Goal: Navigation & Orientation: Find specific page/section

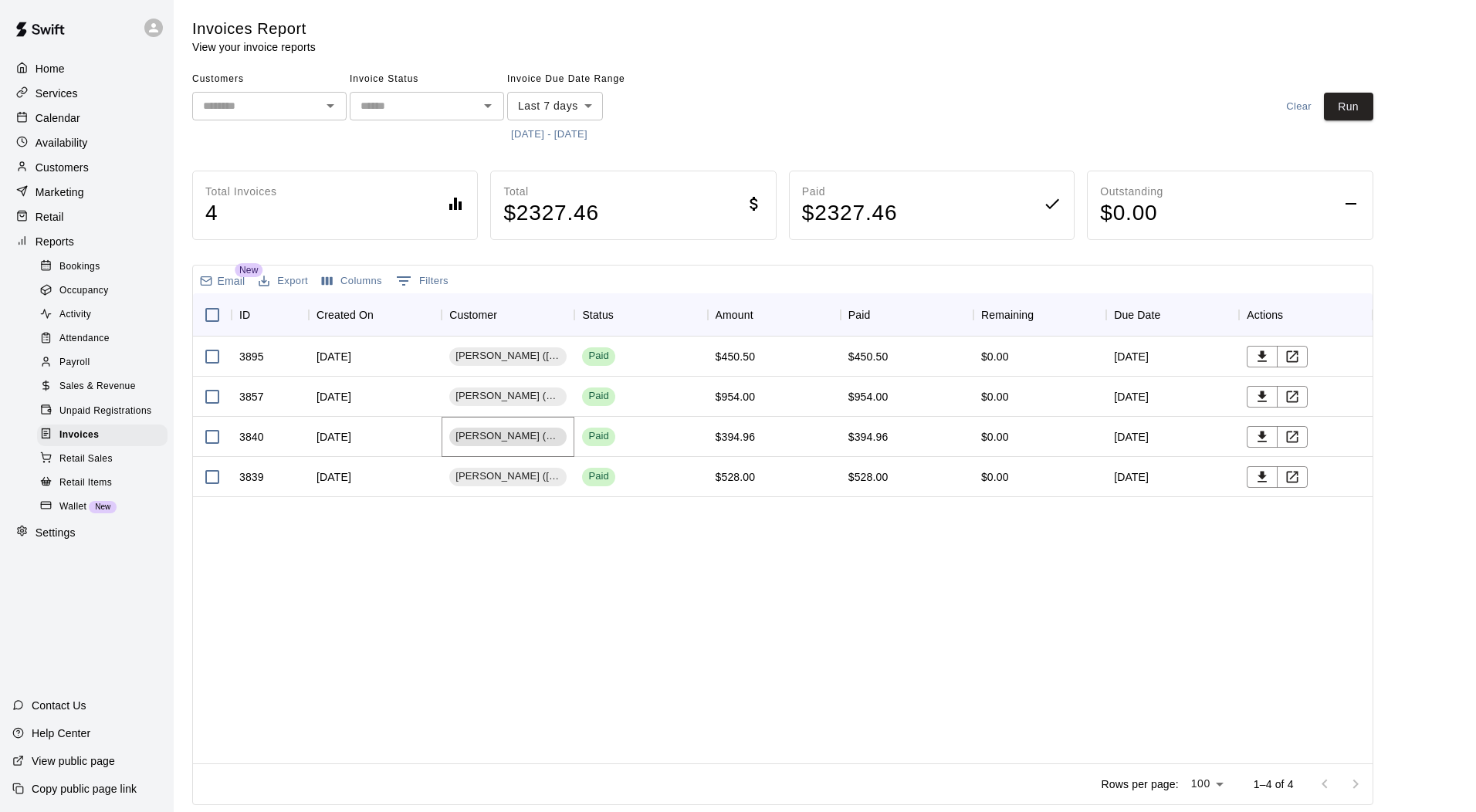
click at [519, 441] on span "[PERSON_NAME] (Velocity Baseball)" at bounding box center [508, 437] width 117 height 15
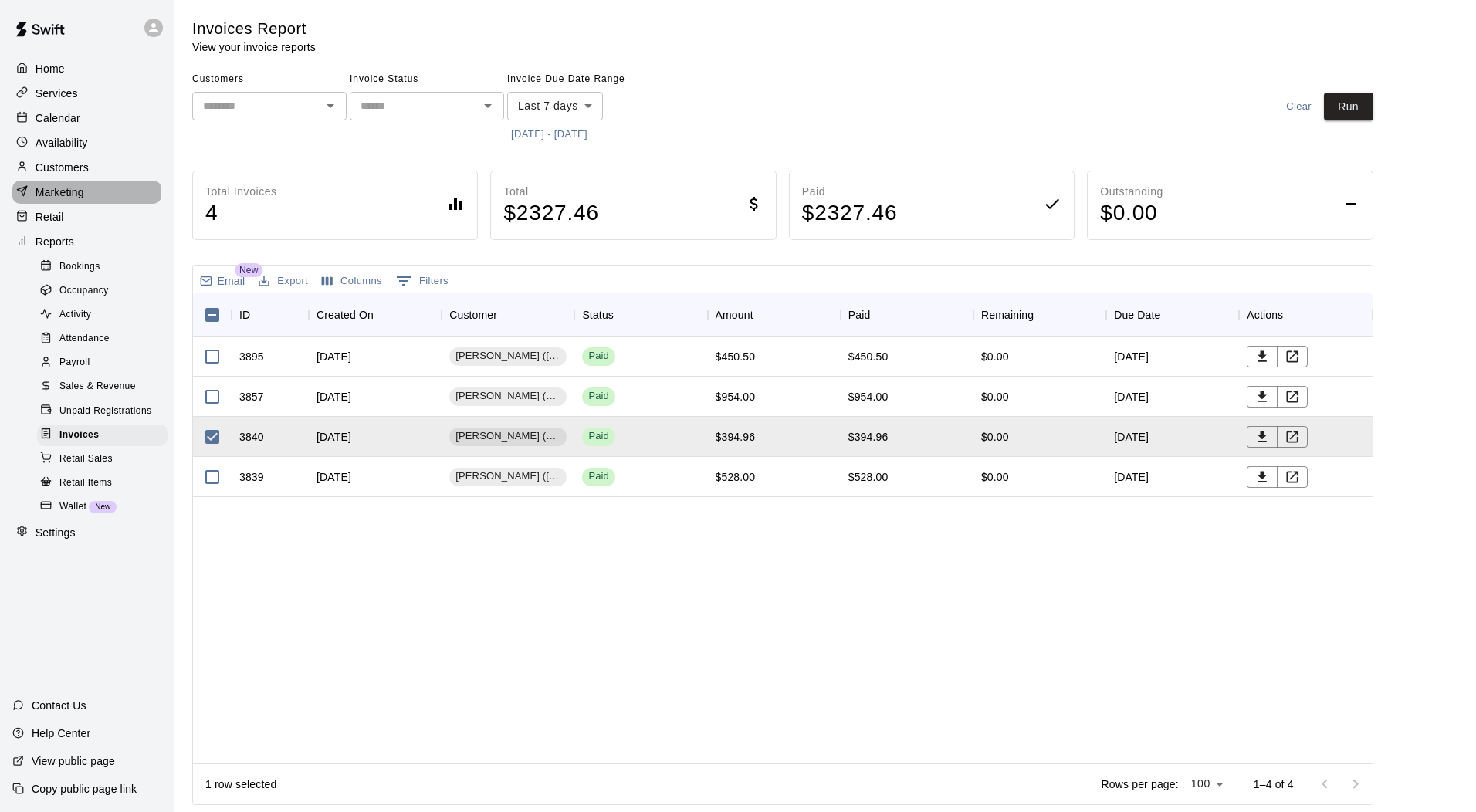
click at [54, 197] on p "Marketing" at bounding box center [59, 192] width 49 height 15
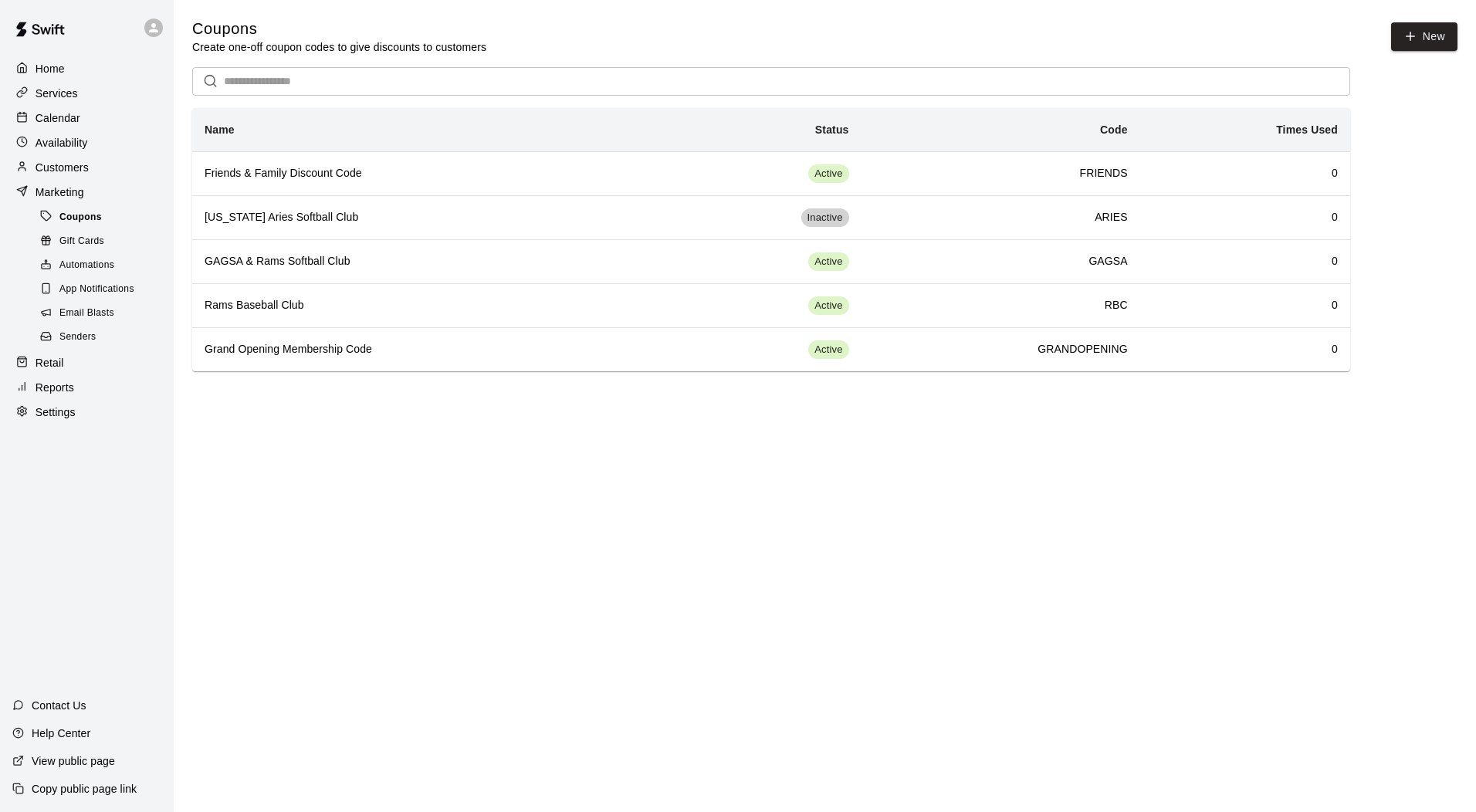
click at [97, 224] on span "Coupons" at bounding box center [80, 217] width 43 height 15
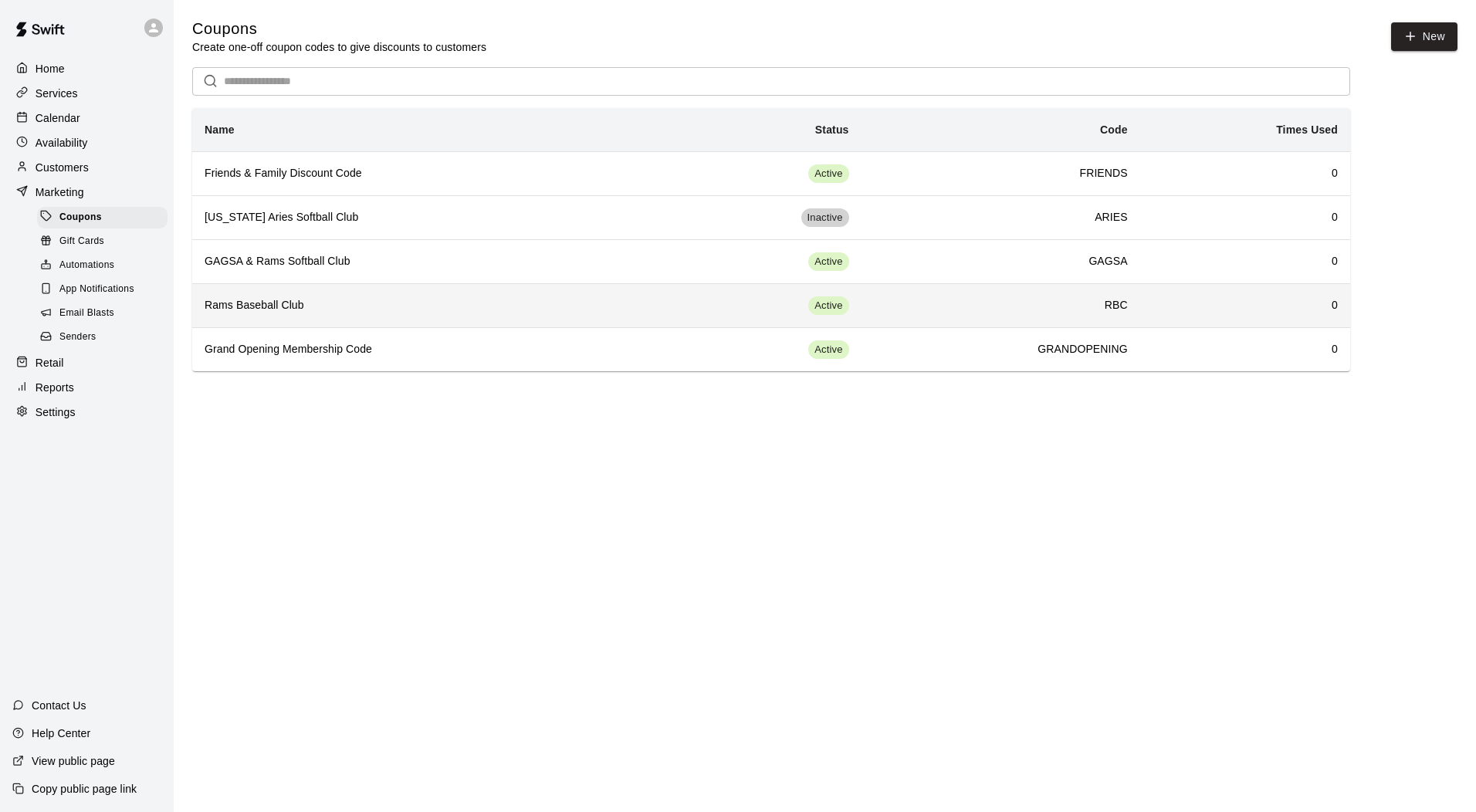
click at [318, 308] on h6 "Rams Baseball Club" at bounding box center [426, 305] width 443 height 17
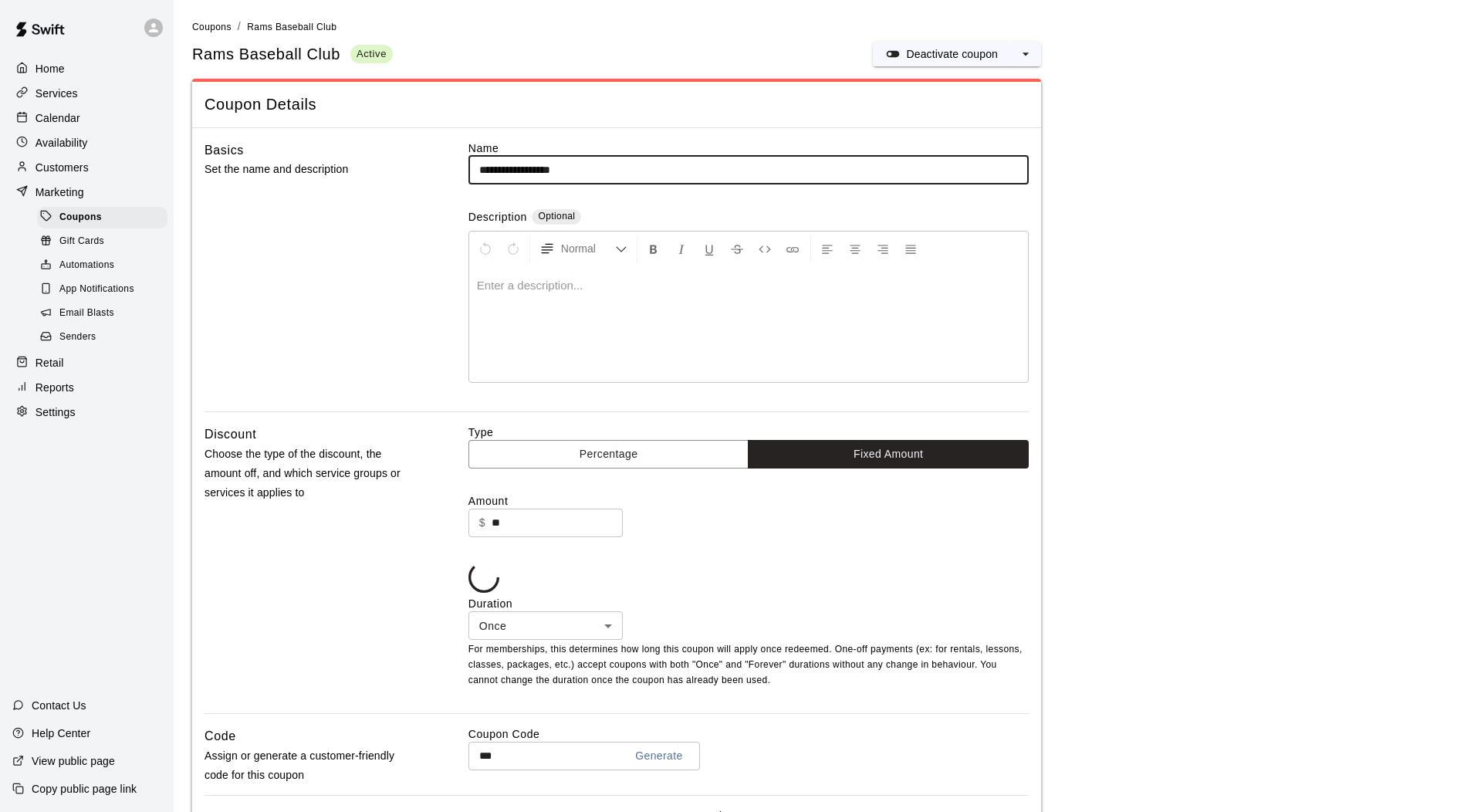
type input "**********"
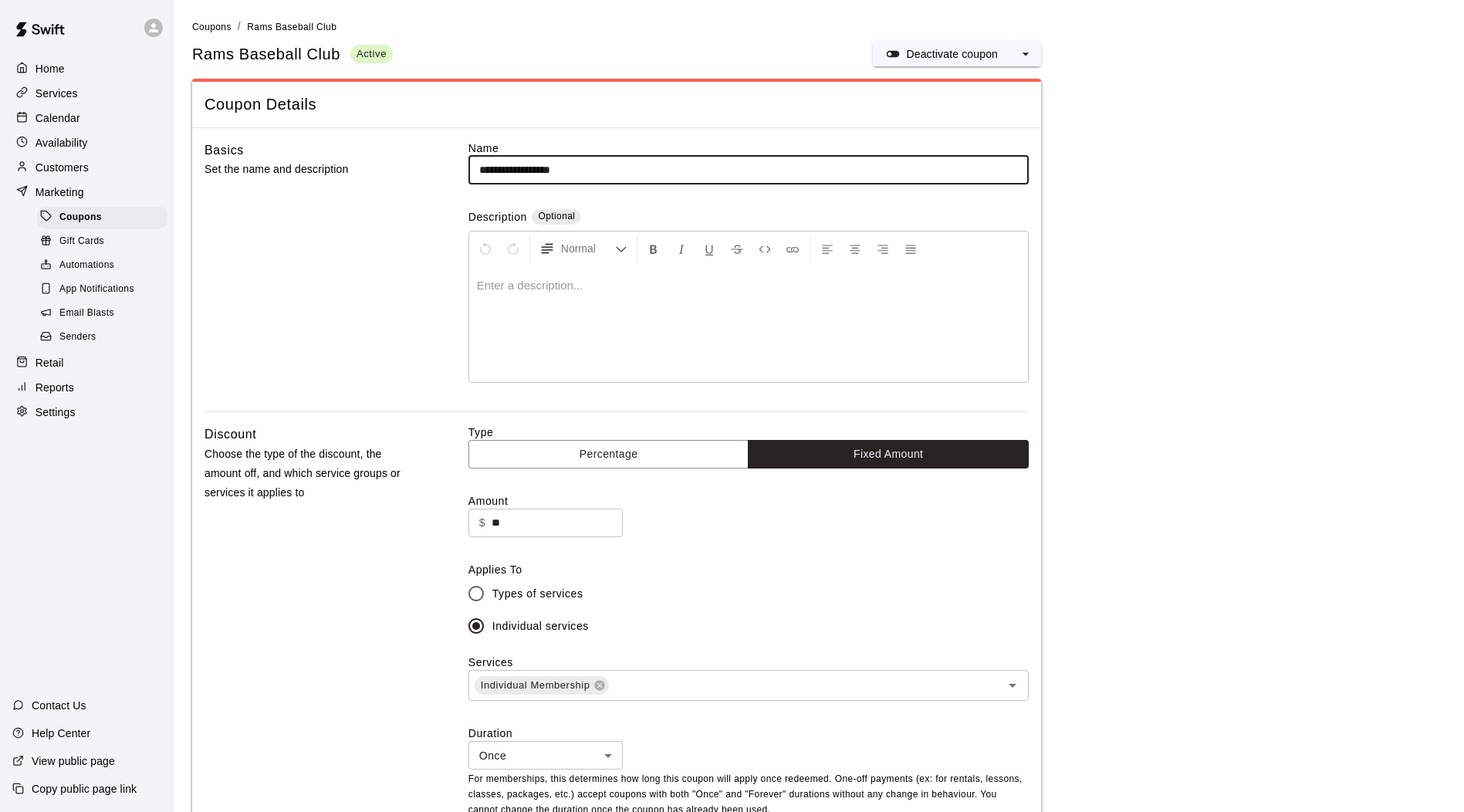
click at [45, 370] on p "Retail" at bounding box center [49, 362] width 28 height 15
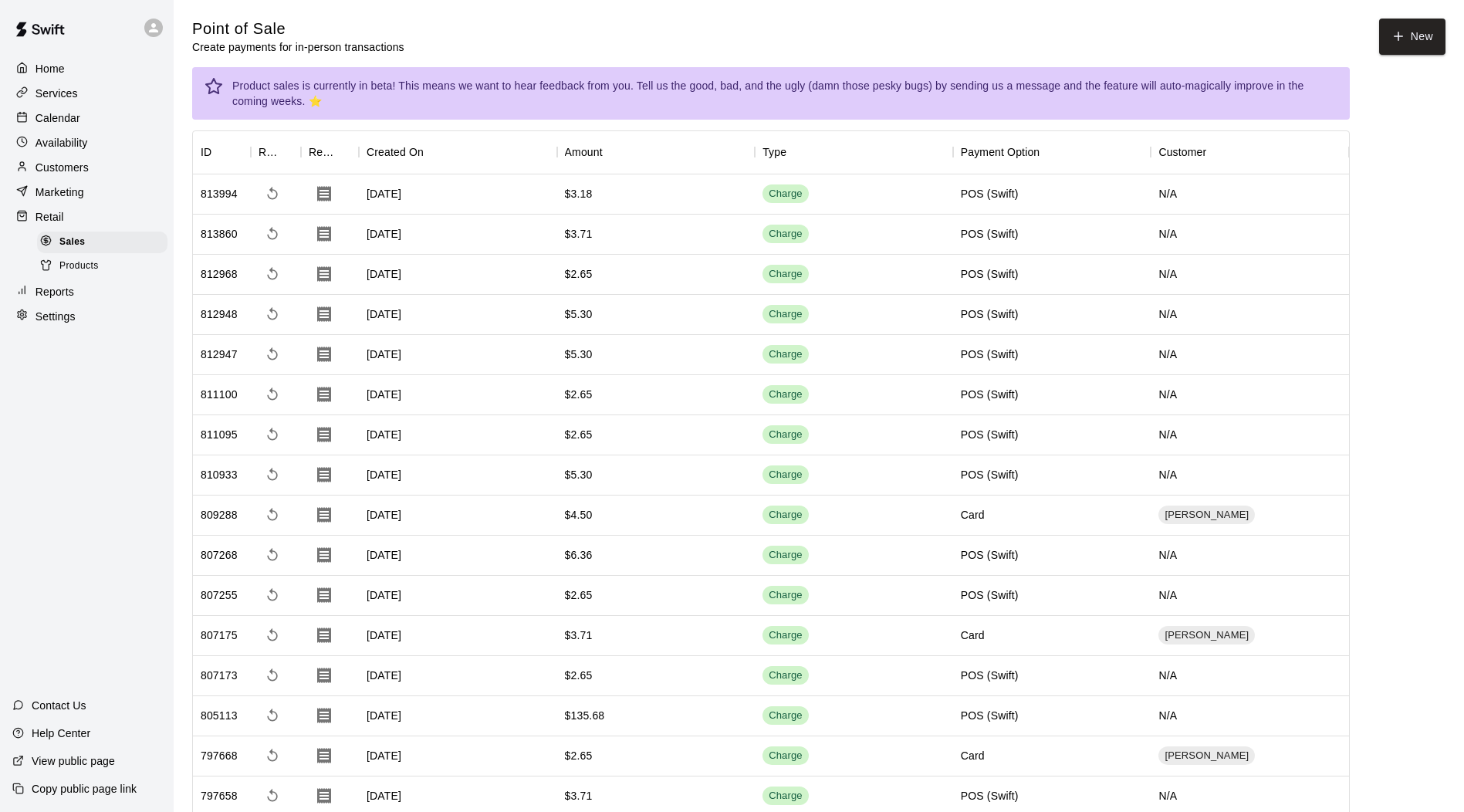
click at [57, 297] on p "Reports" at bounding box center [54, 292] width 38 height 15
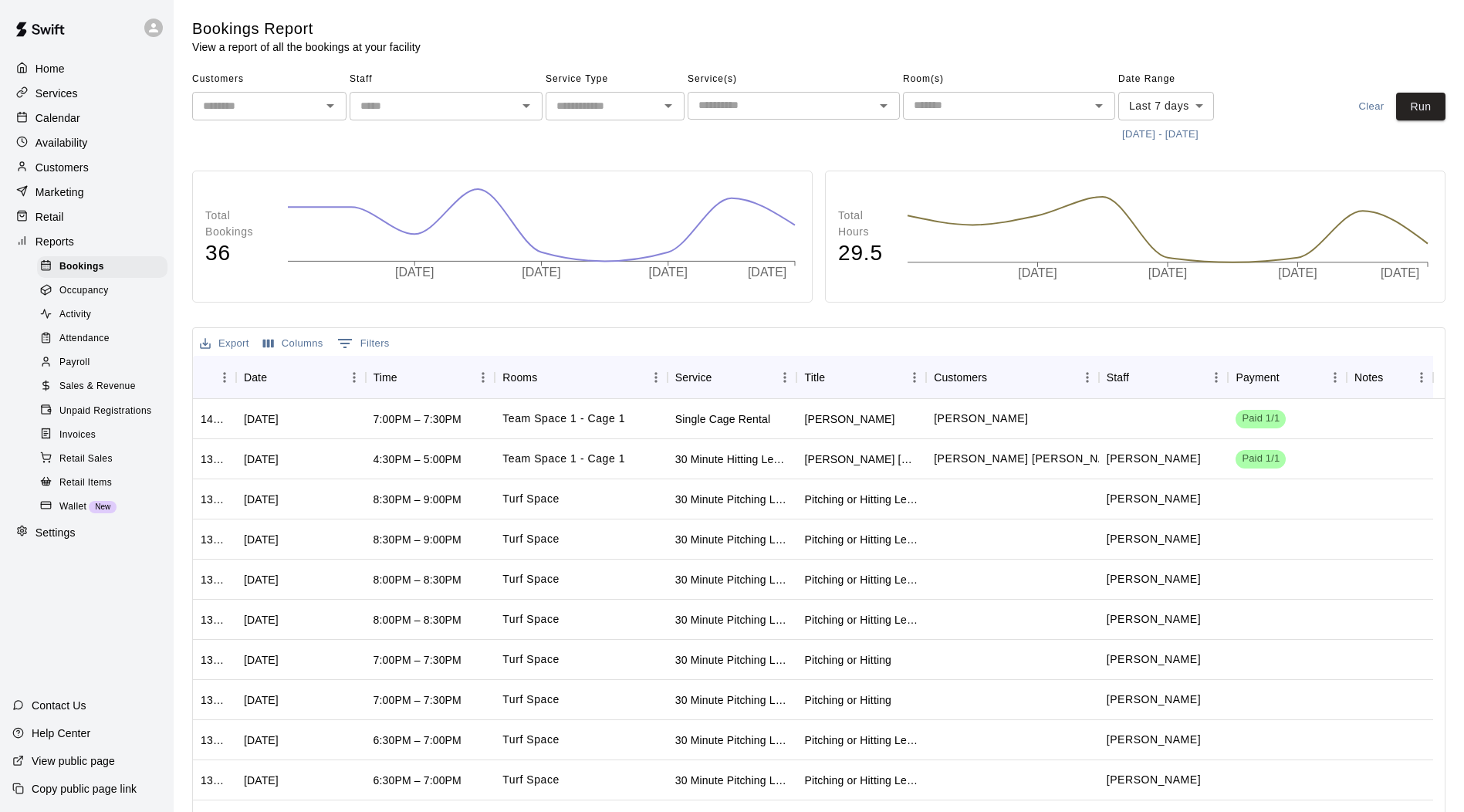
click at [95, 394] on span "Sales & Revenue" at bounding box center [97, 386] width 76 height 15
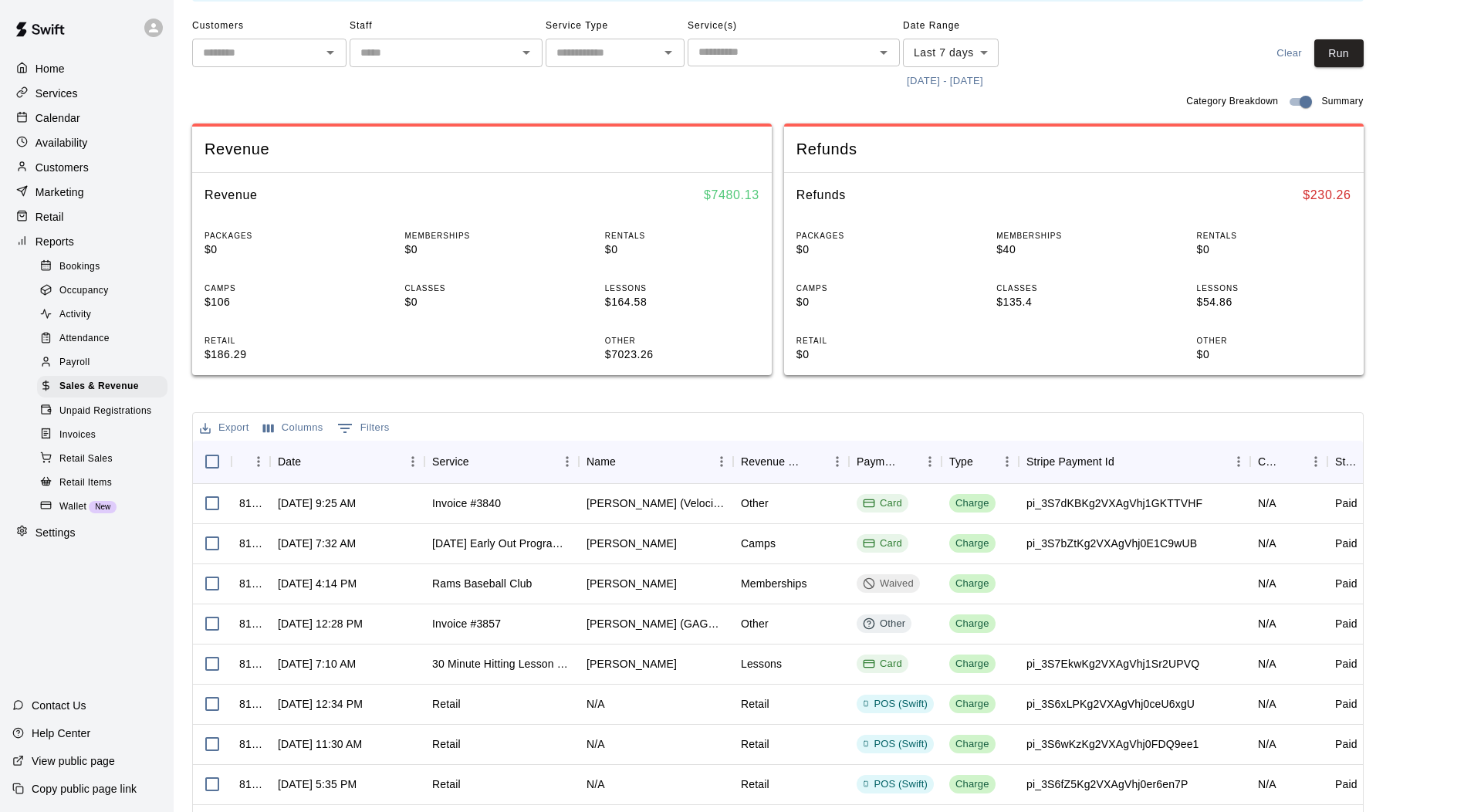
scroll to position [104, 0]
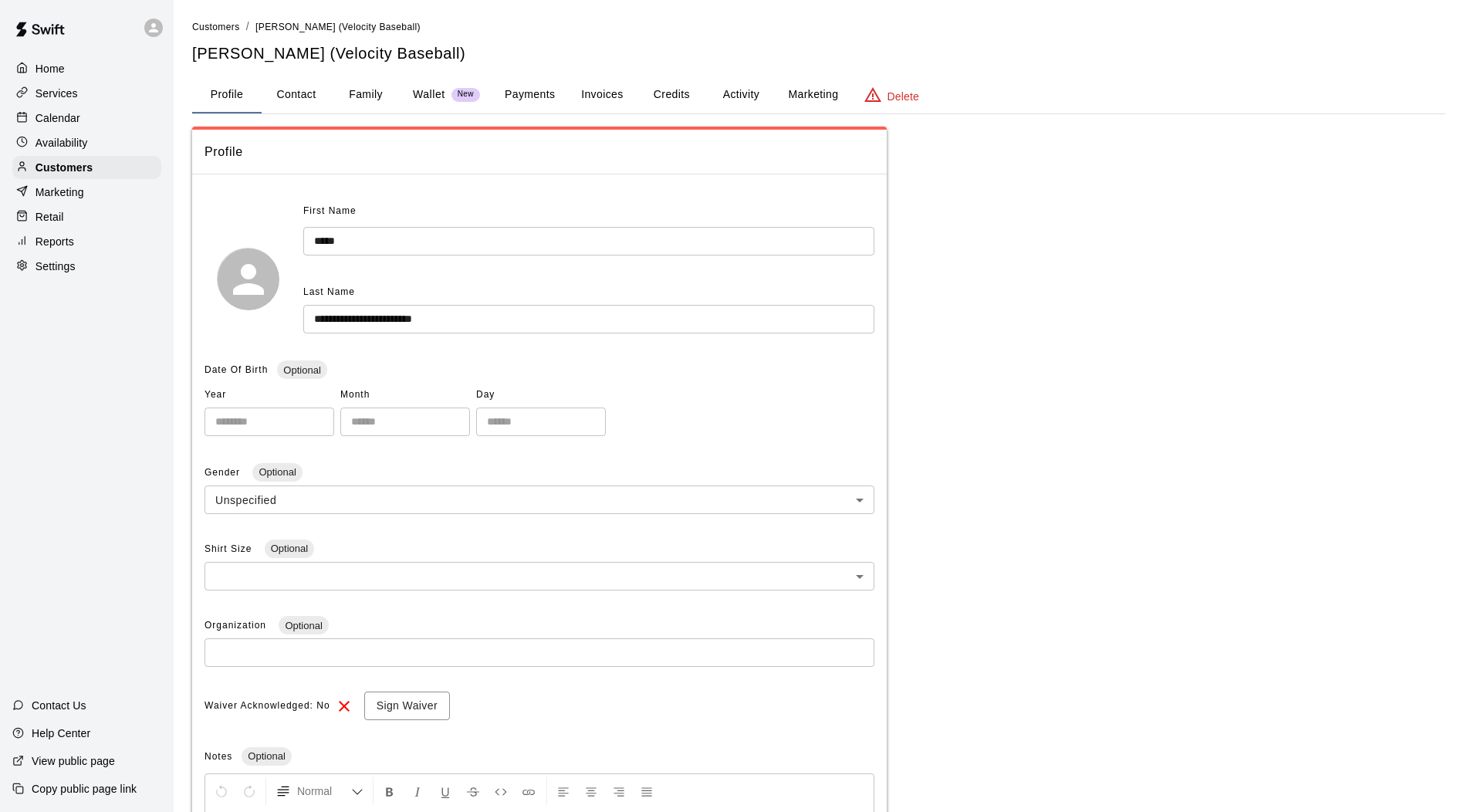
click at [608, 87] on button "Invoices" at bounding box center [601, 94] width 69 height 37
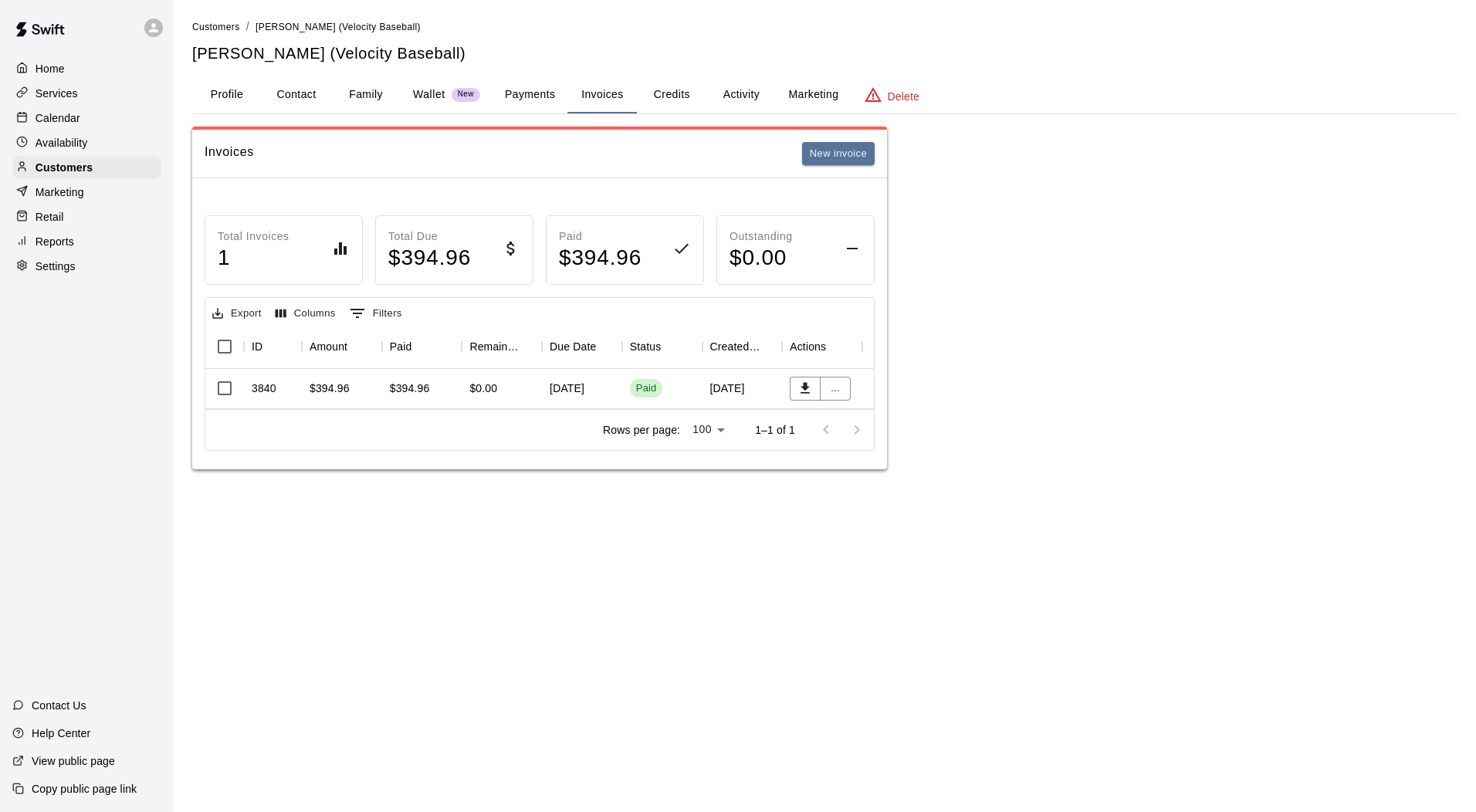
click at [58, 248] on p "Reports" at bounding box center [54, 242] width 38 height 15
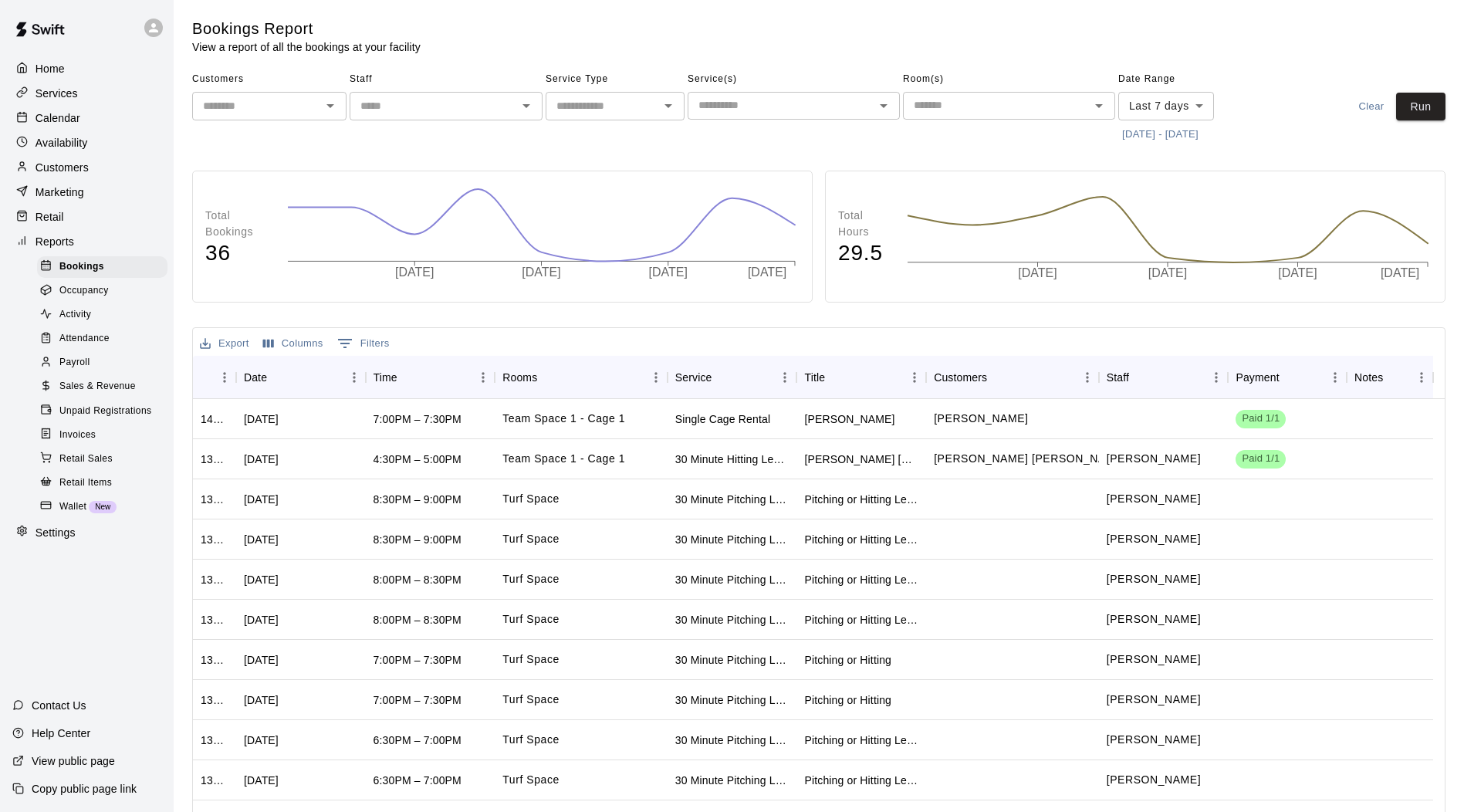
click at [91, 394] on span "Sales & Revenue" at bounding box center [97, 386] width 76 height 15
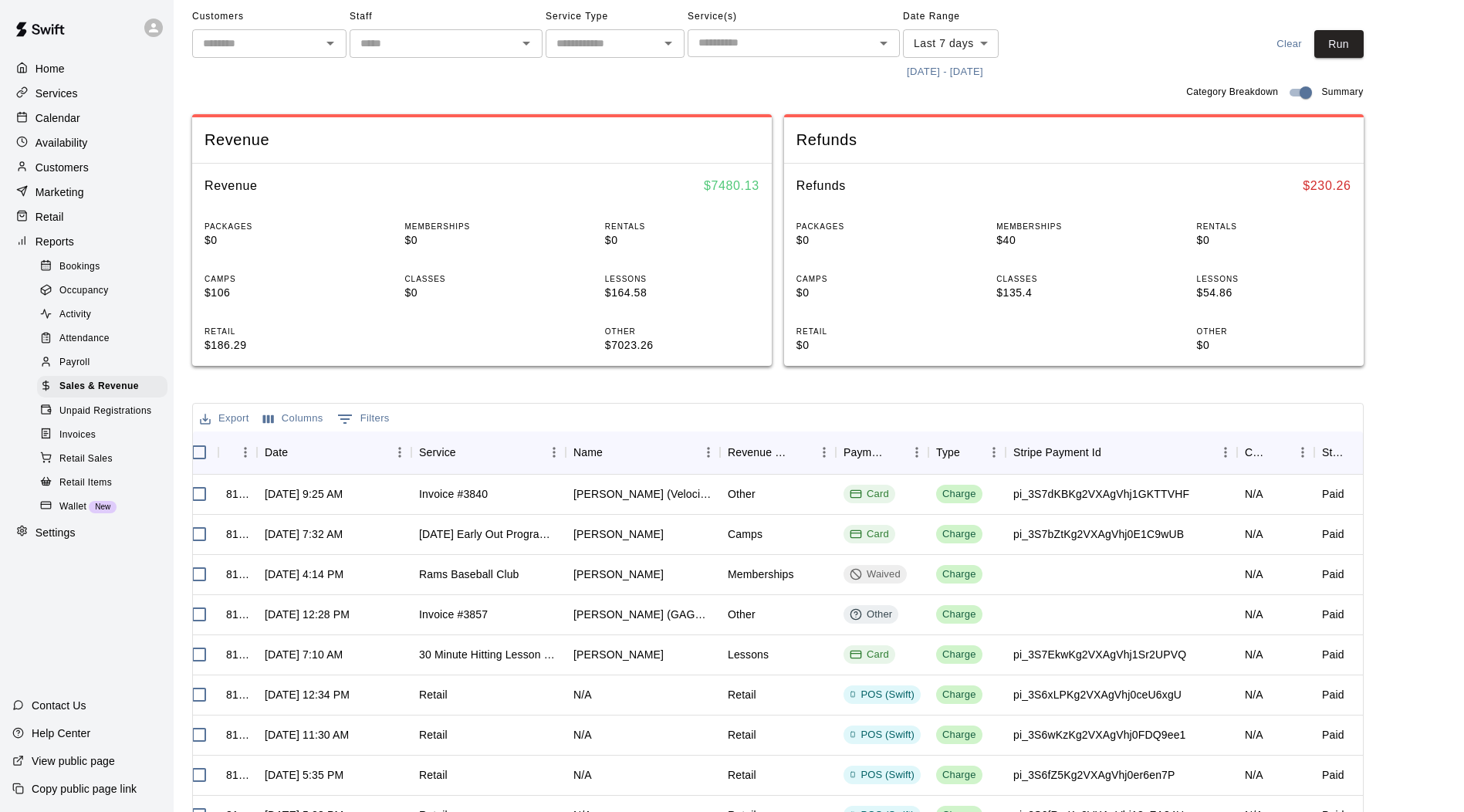
scroll to position [111, 0]
